Goal: Browse casually

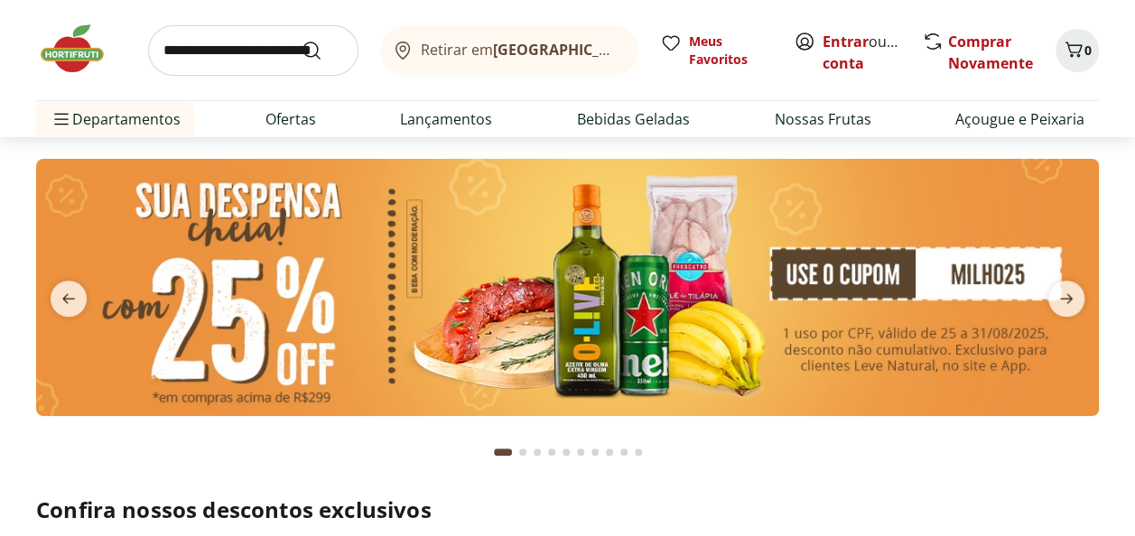
click at [1090, 305] on button "next" at bounding box center [1066, 299] width 65 height 36
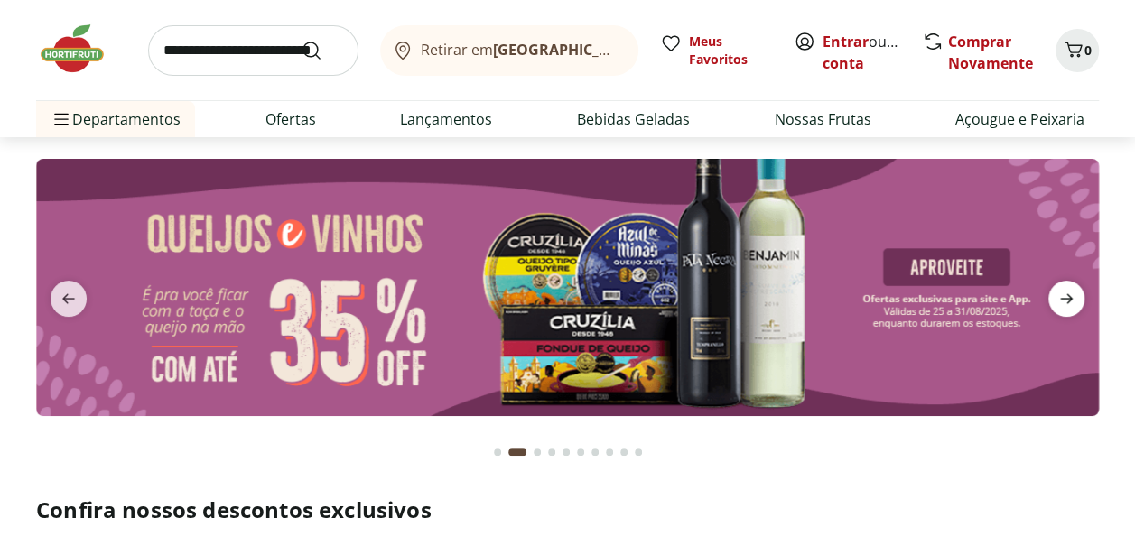
click at [1080, 303] on span "next" at bounding box center [1066, 299] width 36 height 36
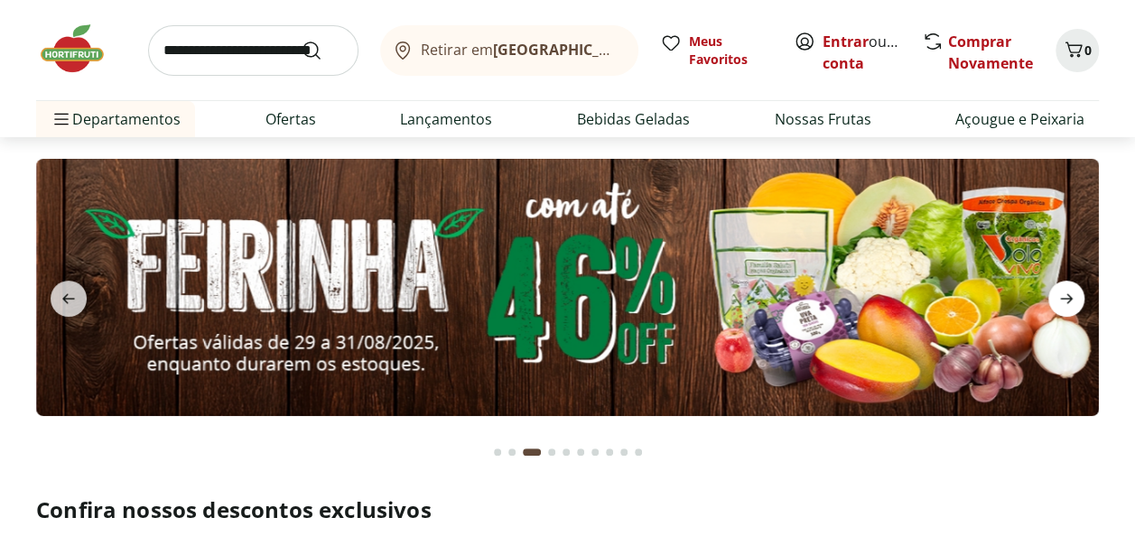
click at [1080, 303] on span "next" at bounding box center [1066, 299] width 36 height 36
click at [1059, 294] on icon "next" at bounding box center [1067, 299] width 22 height 22
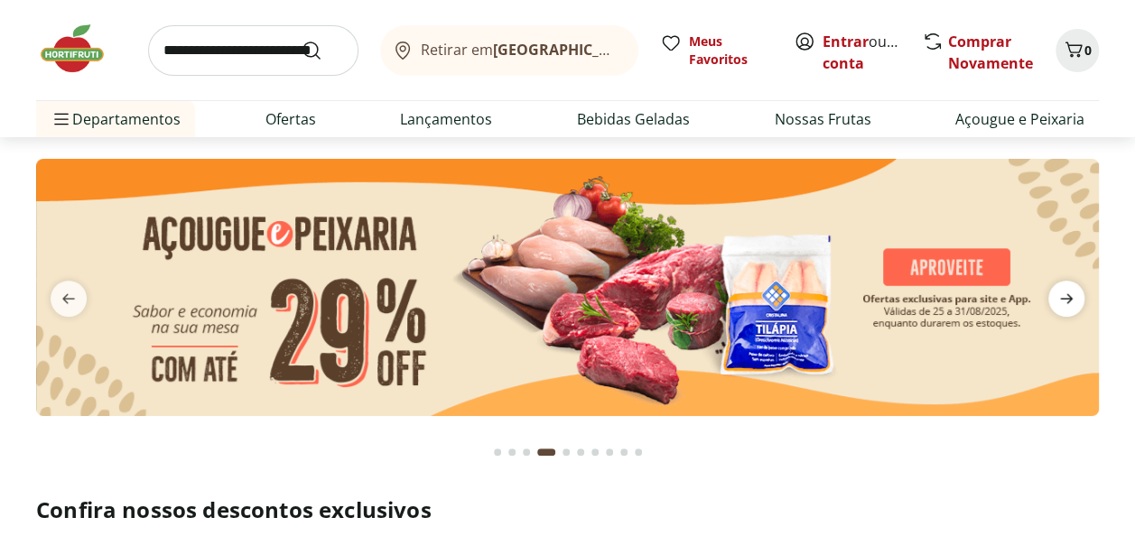
click at [1061, 293] on icon "next" at bounding box center [1067, 299] width 22 height 22
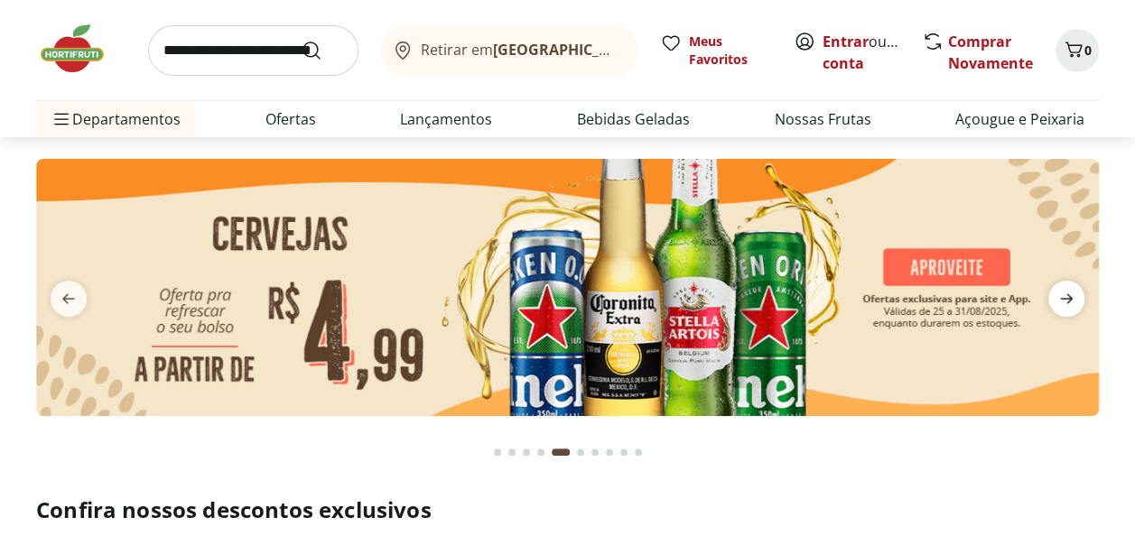
click at [1061, 293] on icon "next" at bounding box center [1067, 299] width 22 height 22
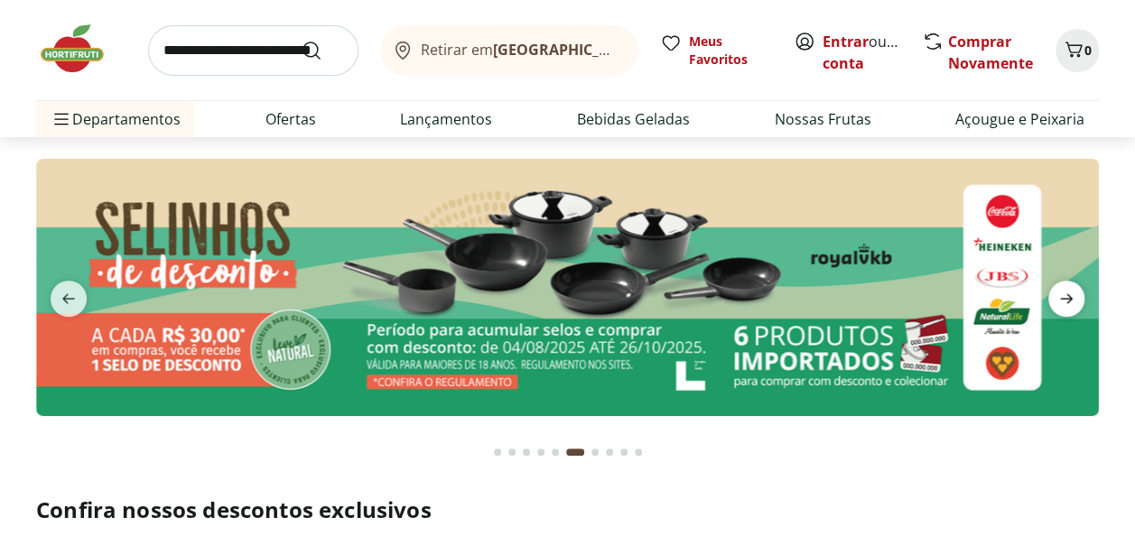
click at [1061, 293] on icon "next" at bounding box center [1067, 299] width 22 height 22
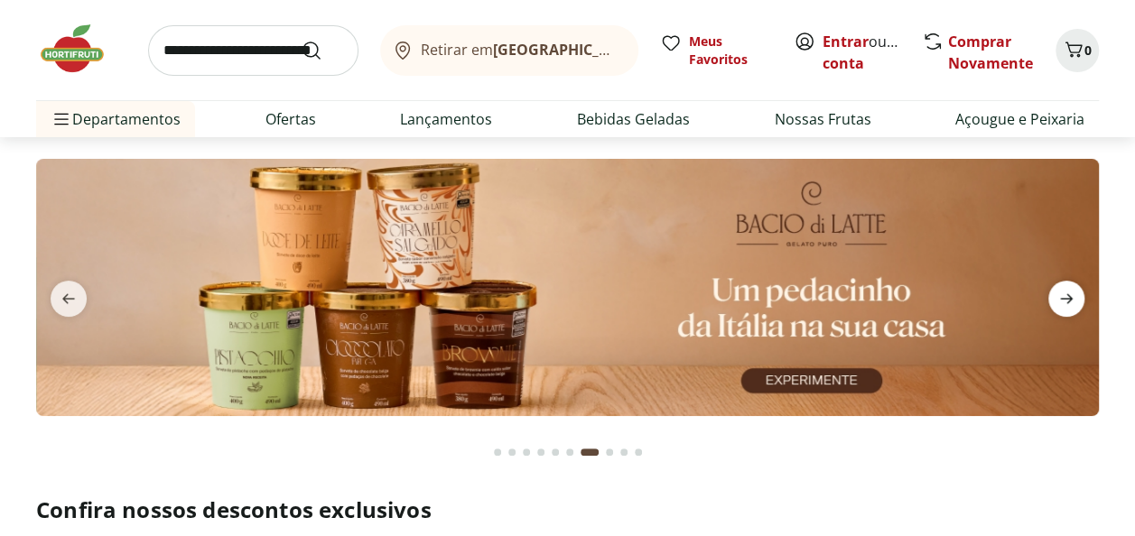
click at [1061, 293] on icon "next" at bounding box center [1067, 299] width 22 height 22
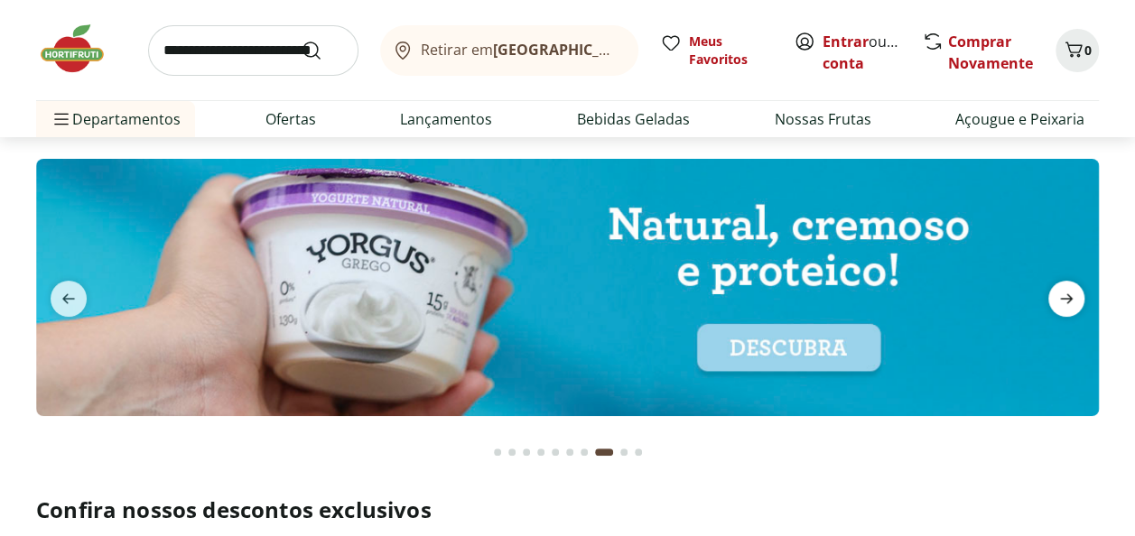
click at [1061, 293] on icon "next" at bounding box center [1067, 299] width 22 height 22
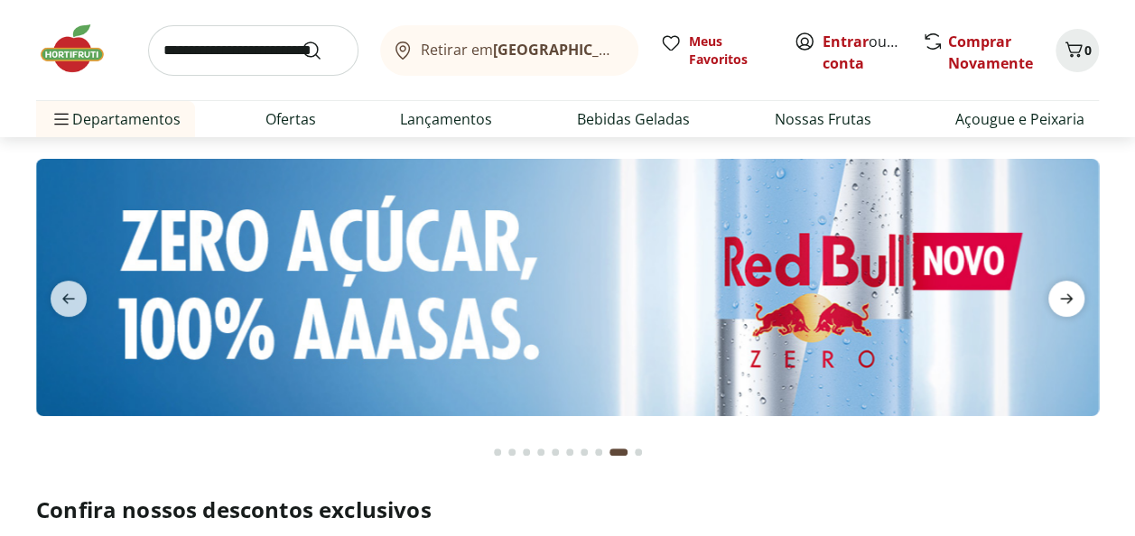
click at [1061, 293] on icon "next" at bounding box center [1067, 299] width 22 height 22
